Goal: Navigation & Orientation: Find specific page/section

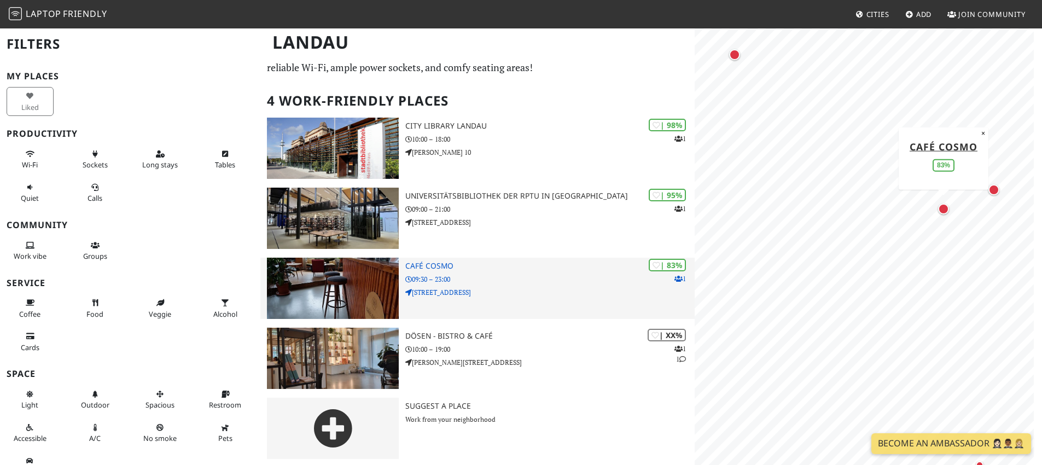
scroll to position [32, 0]
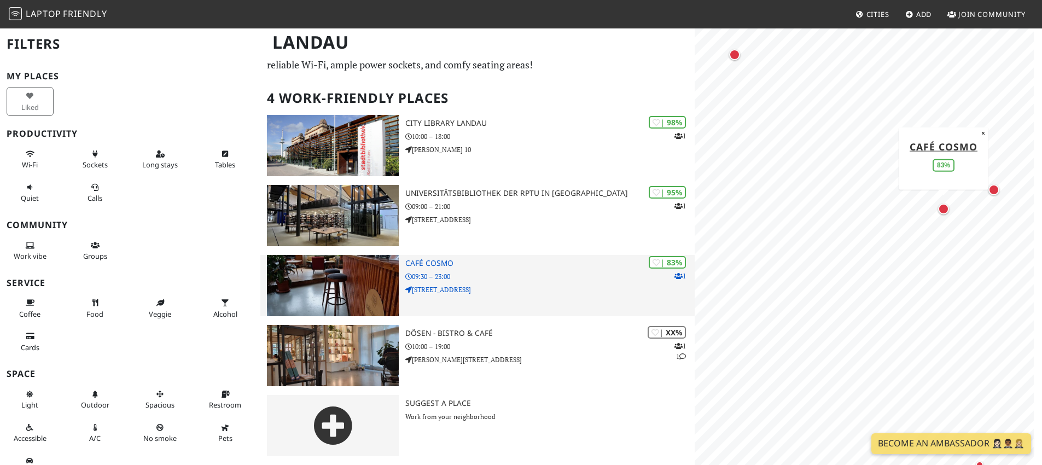
click at [439, 267] on h3 "Café Cosmo" at bounding box center [549, 263] width 289 height 9
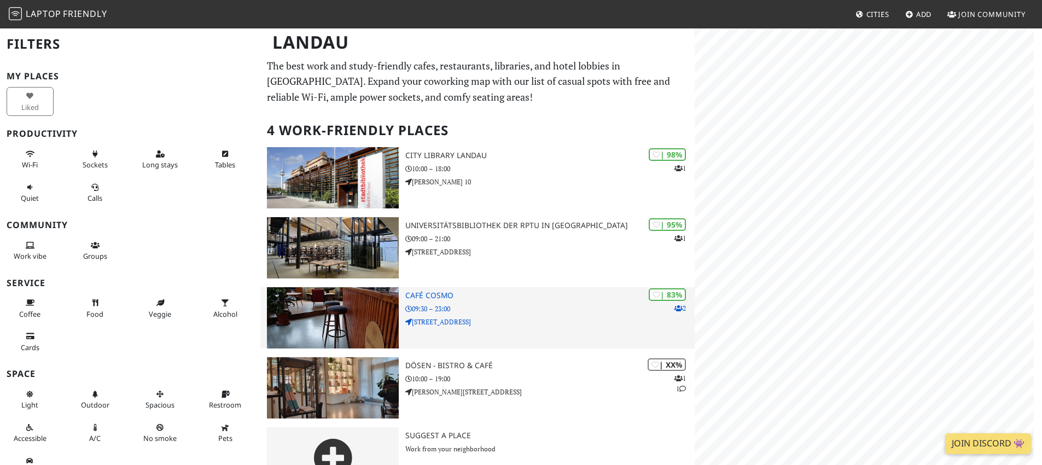
scroll to position [32, 0]
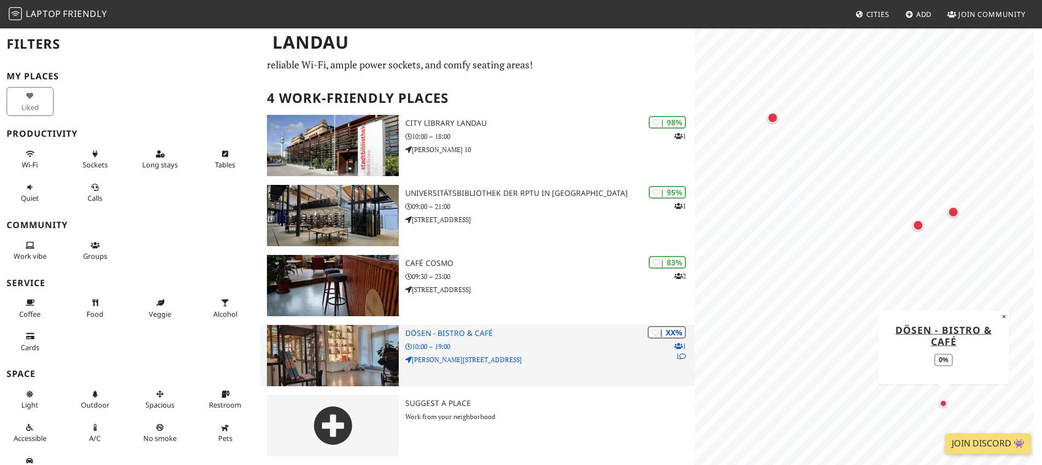
click at [486, 354] on p "[PERSON_NAME][STREET_ADDRESS]" at bounding box center [549, 359] width 289 height 10
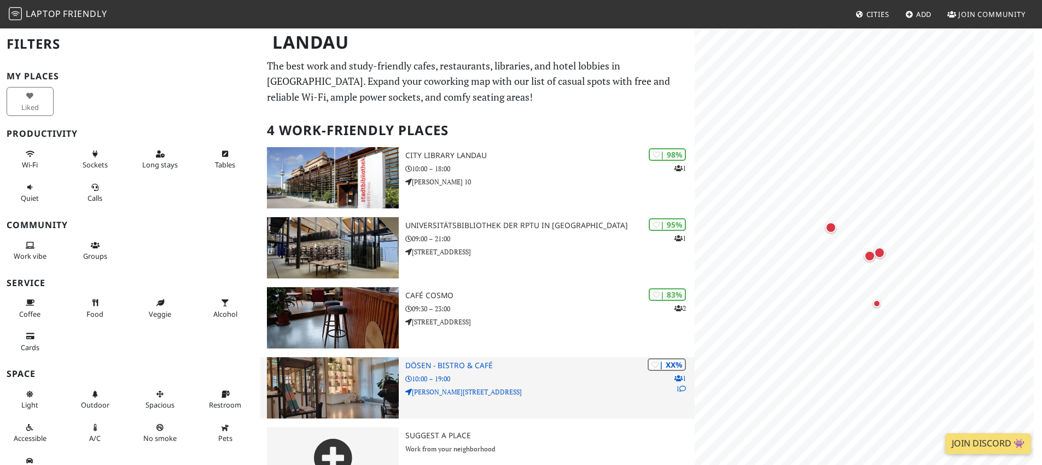
scroll to position [32, 0]
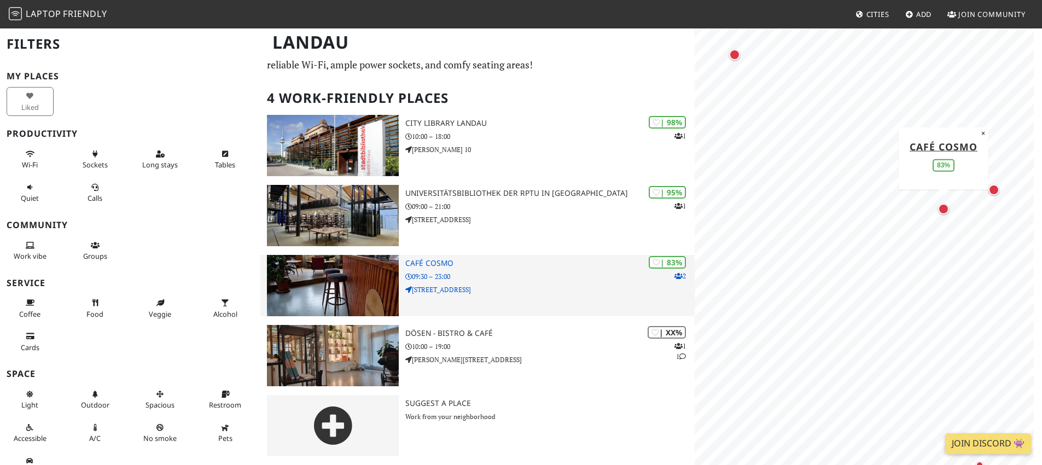
click at [528, 267] on h3 "Café Cosmo" at bounding box center [549, 263] width 289 height 9
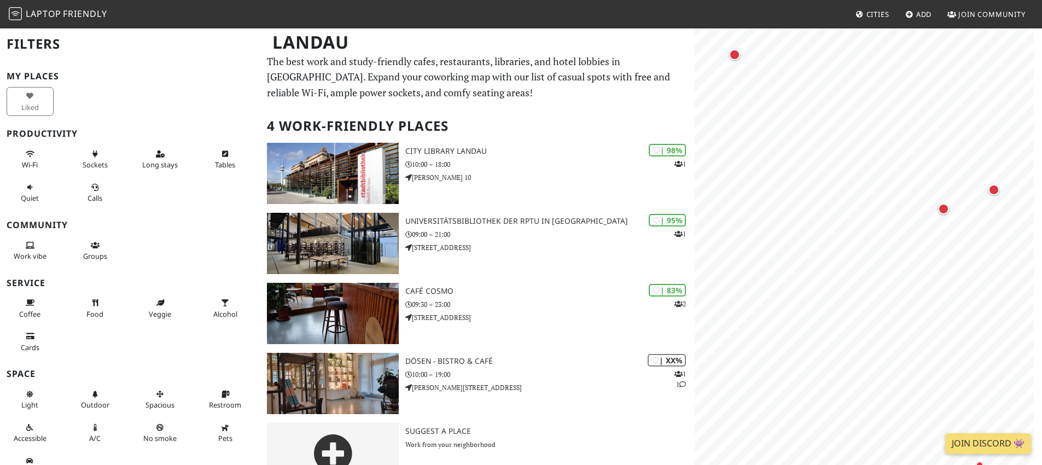
scroll to position [0, 0]
